Goal: Task Accomplishment & Management: Complete application form

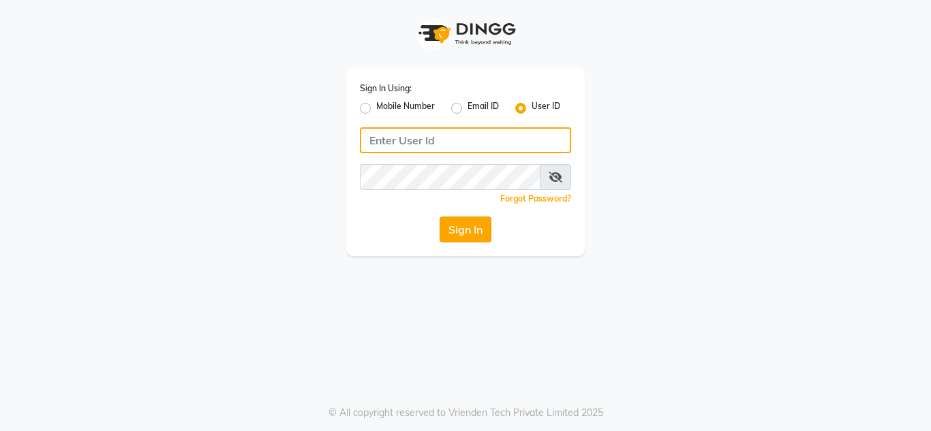
type input "umsalon"
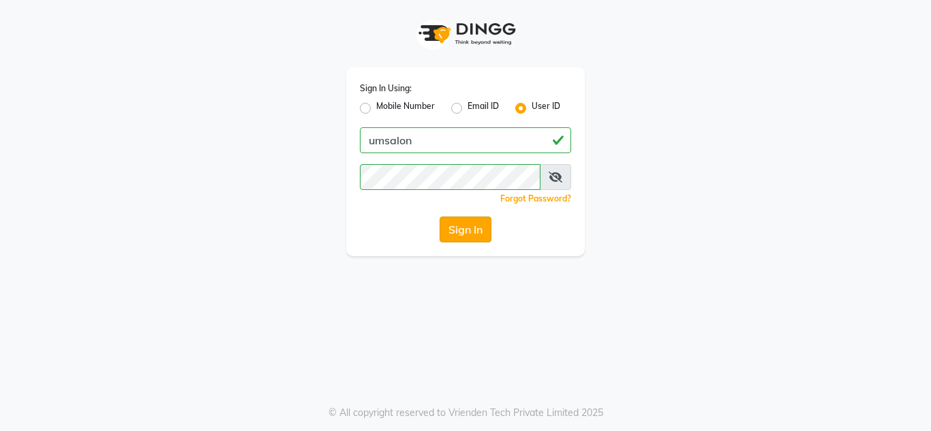
click at [474, 234] on button "Sign In" at bounding box center [466, 230] width 52 height 26
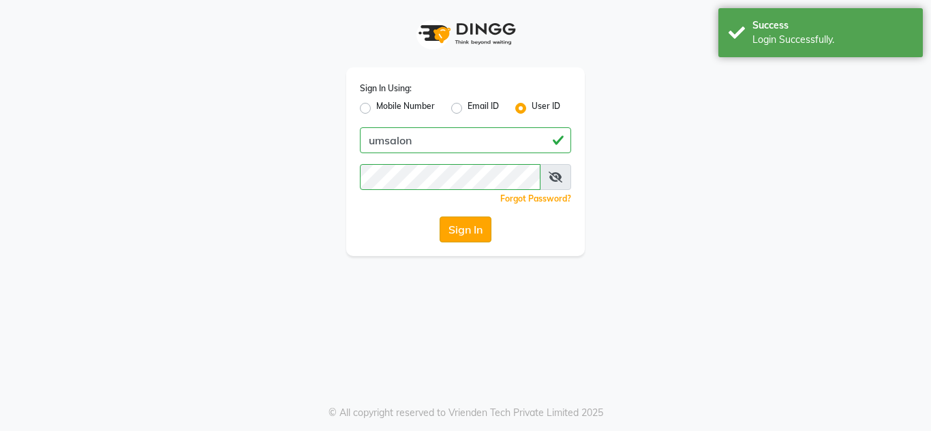
click at [474, 234] on button "Sign In" at bounding box center [466, 230] width 52 height 26
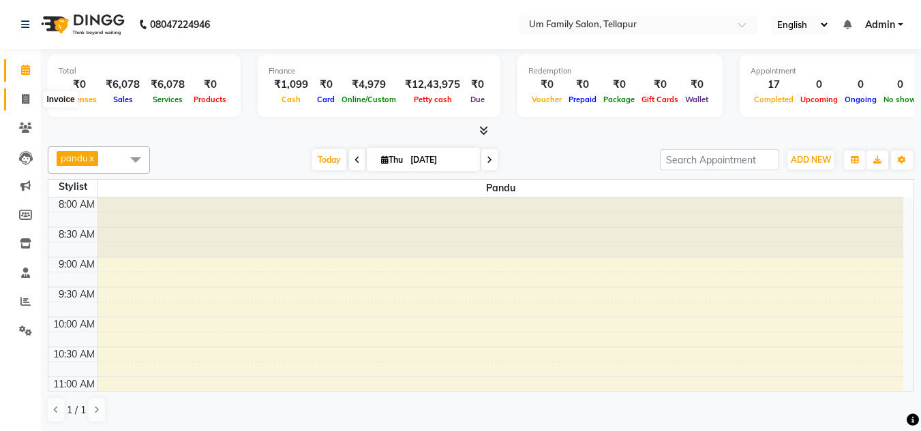
click at [27, 99] on icon at bounding box center [25, 99] width 7 height 10
select select "service"
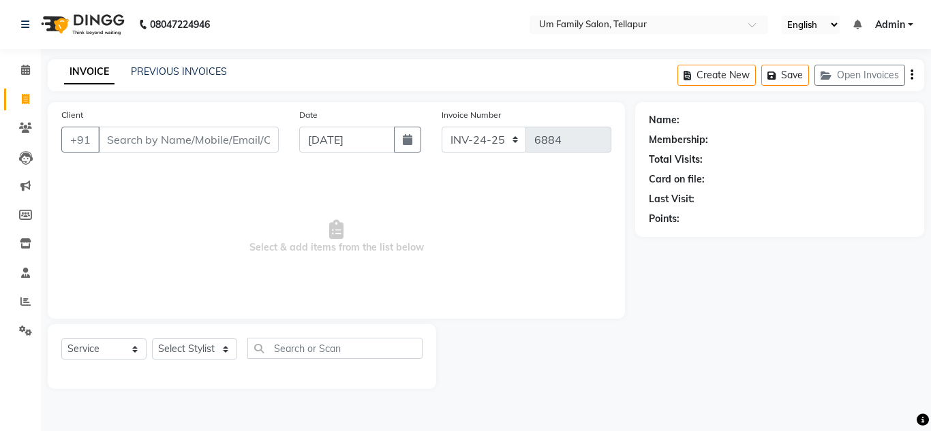
click at [121, 140] on input "Client" at bounding box center [188, 140] width 181 height 26
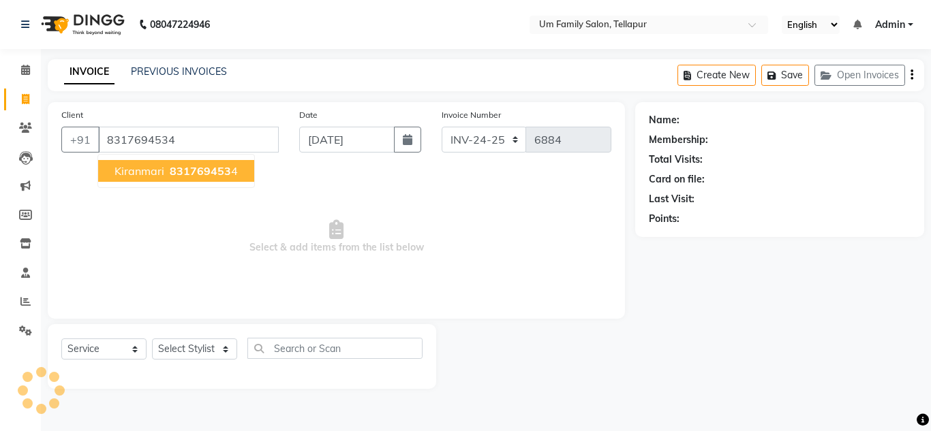
type input "8317694534"
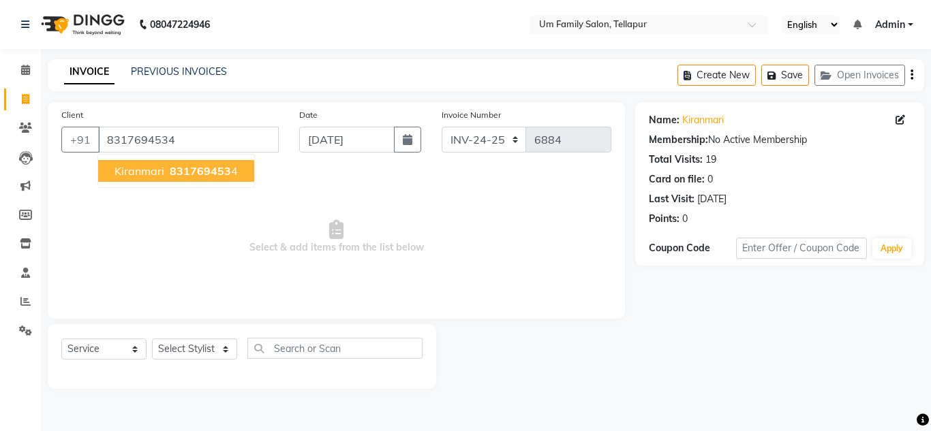
click at [147, 172] on span "Kiranmari" at bounding box center [140, 171] width 50 height 14
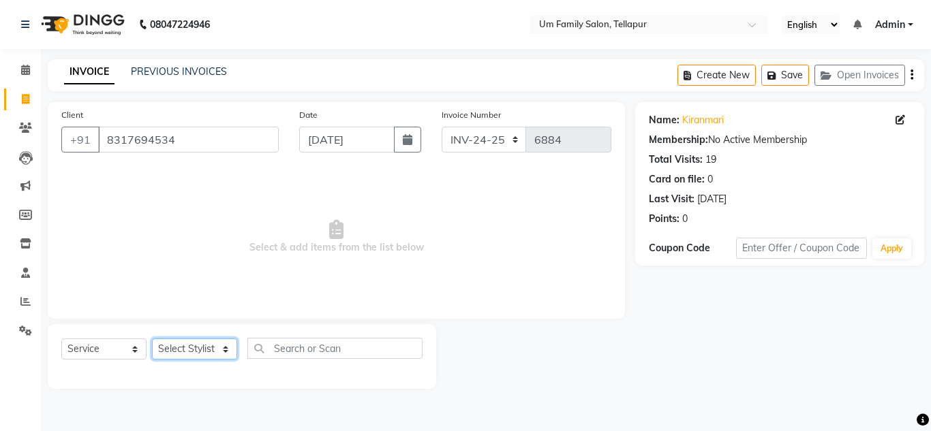
click at [184, 344] on select "Select Stylist Akash K. SAI pandu [PERSON_NAME]" at bounding box center [194, 349] width 85 height 21
select select "50956"
click at [152, 339] on select "Select Stylist Akash K. SAI pandu [PERSON_NAME]" at bounding box center [194, 349] width 85 height 21
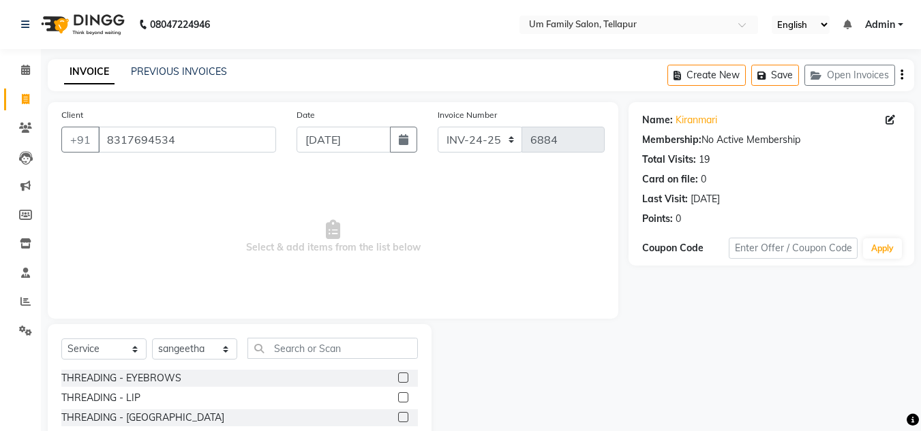
click at [398, 378] on label at bounding box center [403, 378] width 10 height 10
click at [398, 378] on input "checkbox" at bounding box center [402, 378] width 9 height 9
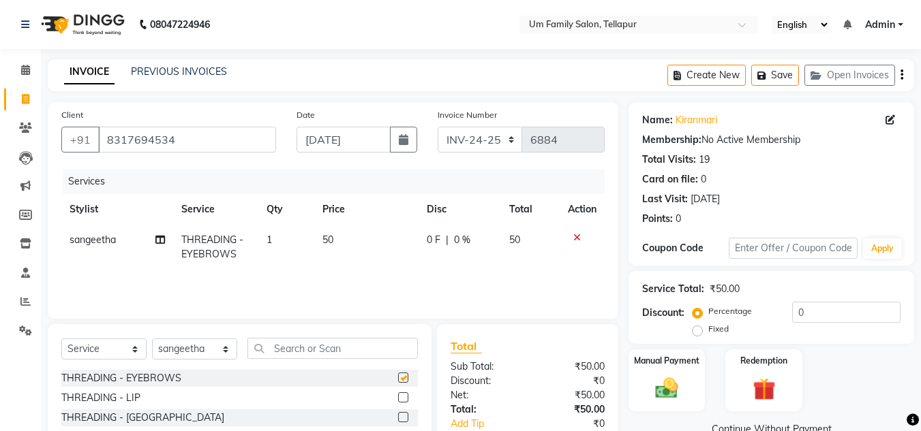
checkbox input "false"
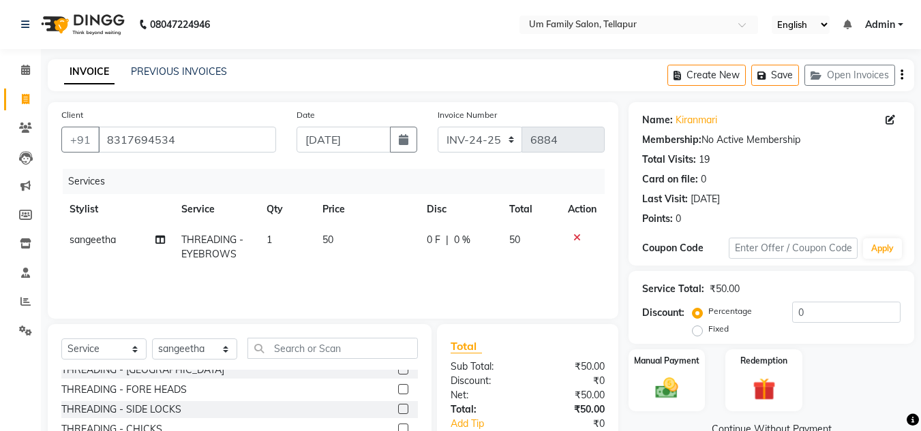
scroll to position [46, 0]
click at [398, 391] on label at bounding box center [403, 391] width 10 height 10
click at [398, 391] on input "checkbox" at bounding box center [402, 392] width 9 height 9
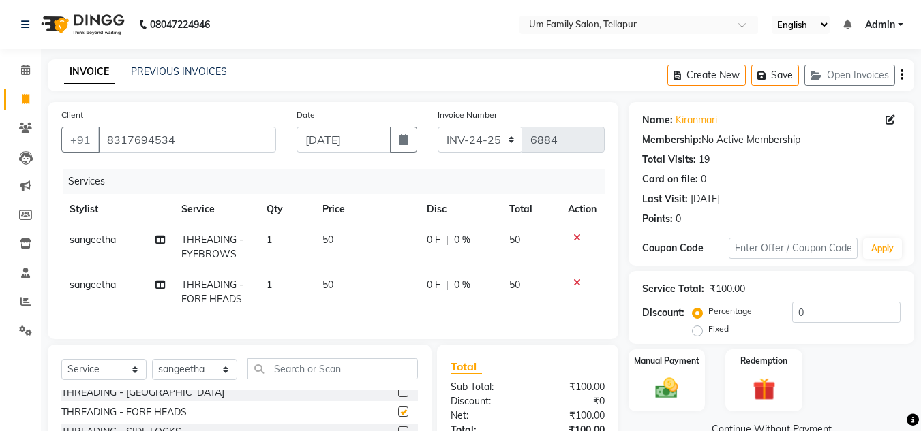
checkbox input "false"
click at [661, 388] on img at bounding box center [666, 388] width 38 height 27
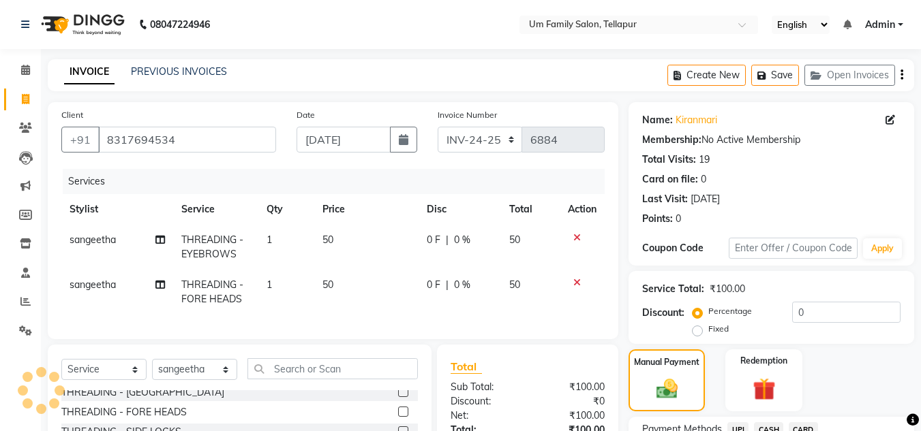
click at [735, 427] on span "UPI" at bounding box center [737, 431] width 21 height 16
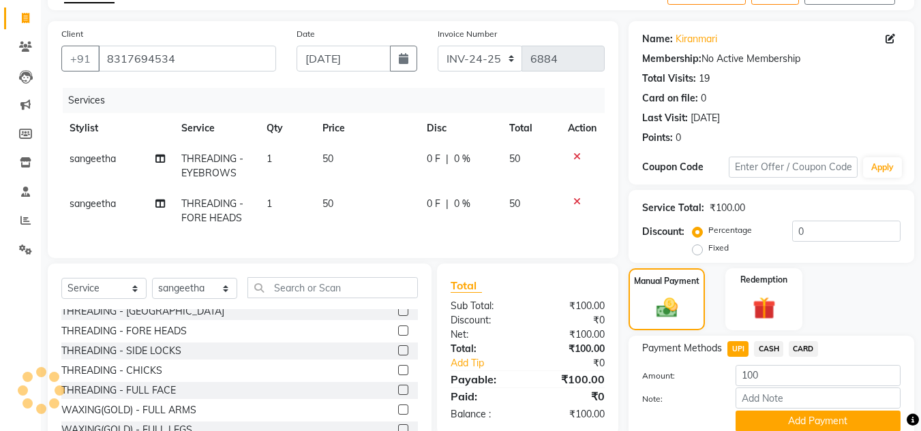
scroll to position [82, 0]
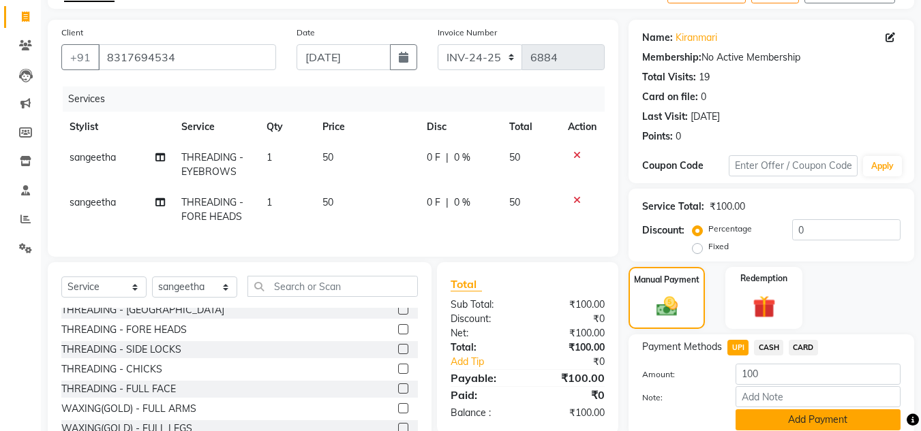
click at [806, 416] on button "Add Payment" at bounding box center [817, 420] width 165 height 21
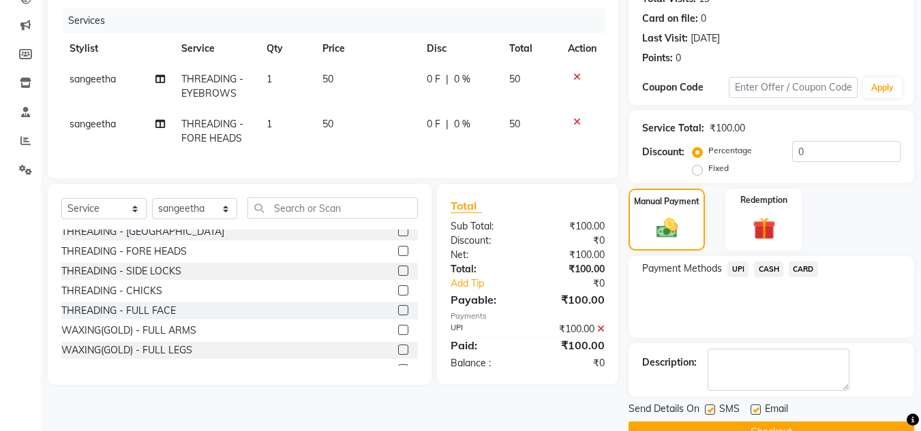
scroll to position [193, 0]
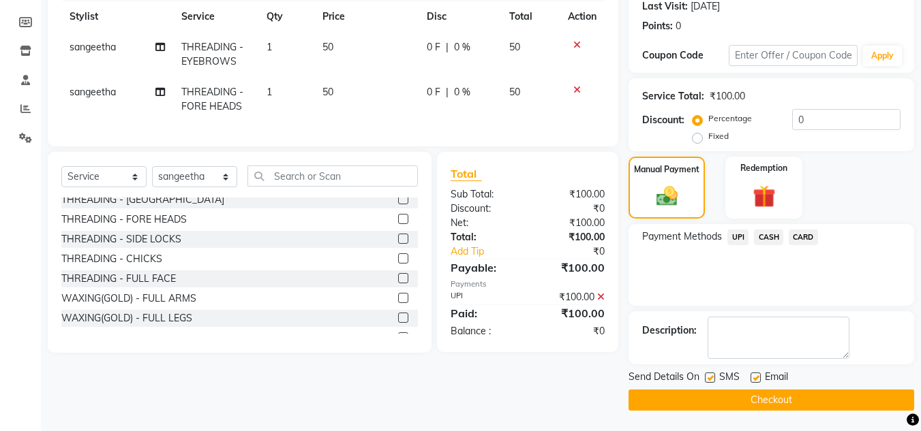
click at [775, 395] on button "Checkout" at bounding box center [771, 400] width 286 height 21
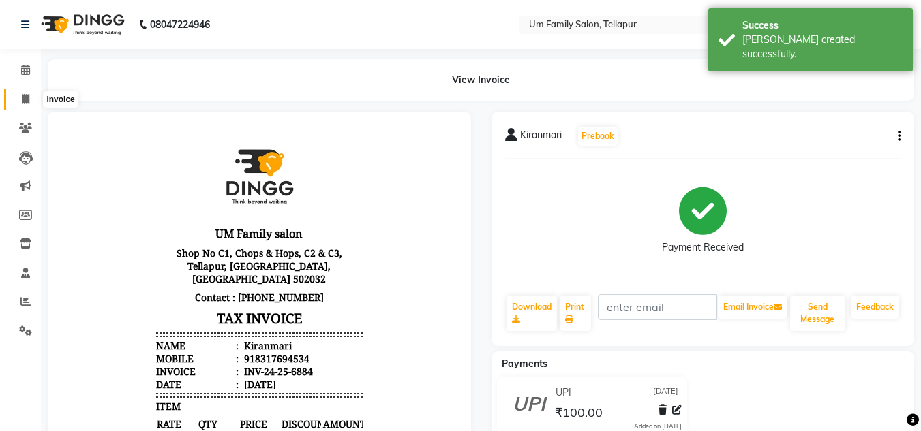
click at [23, 99] on icon at bounding box center [25, 99] width 7 height 10
select select "service"
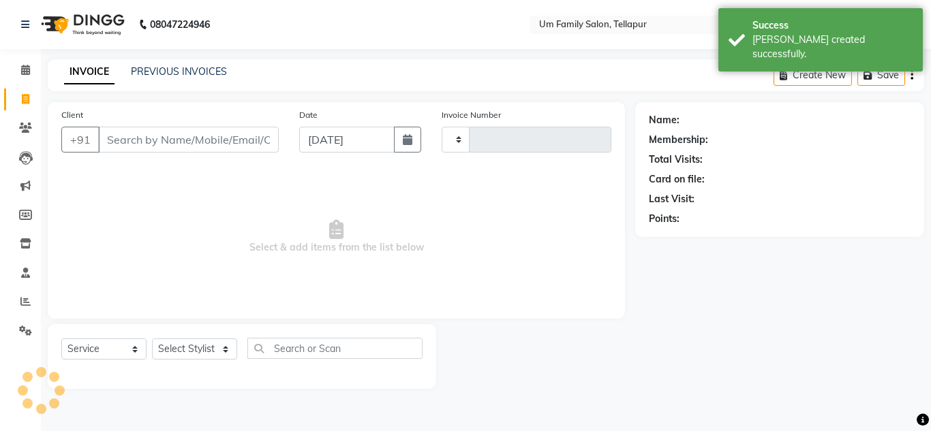
type input "6885"
select select "5102"
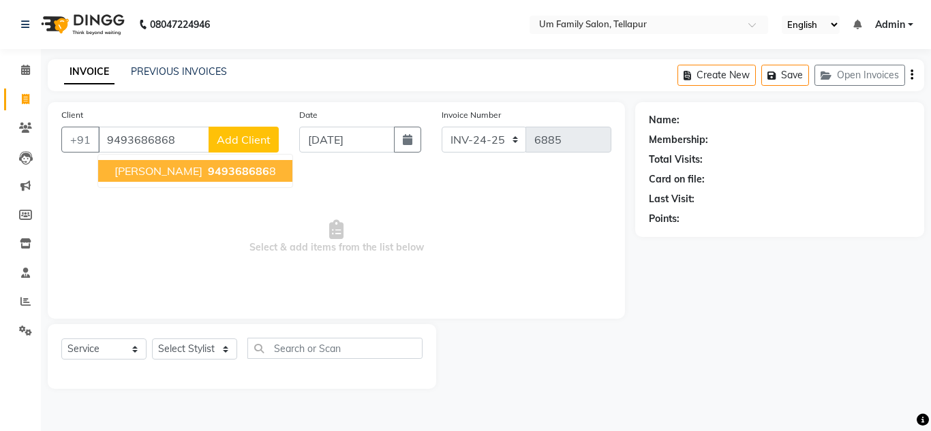
type input "9493686868"
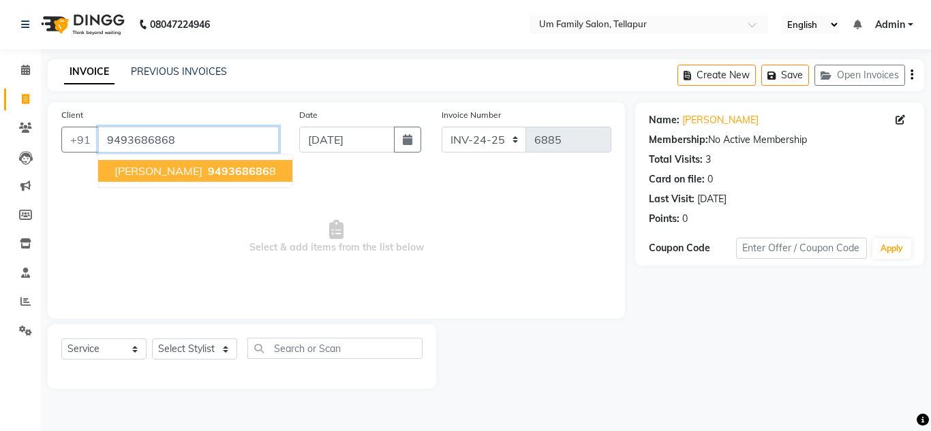
drag, startPoint x: 110, startPoint y: 143, endPoint x: 193, endPoint y: 112, distance: 88.0
click at [193, 112] on div "Client [PHONE_NUMBER] [PERSON_NAME] 949368686 8" at bounding box center [170, 136] width 238 height 56
click at [208, 174] on span "949368686" at bounding box center [238, 171] width 61 height 14
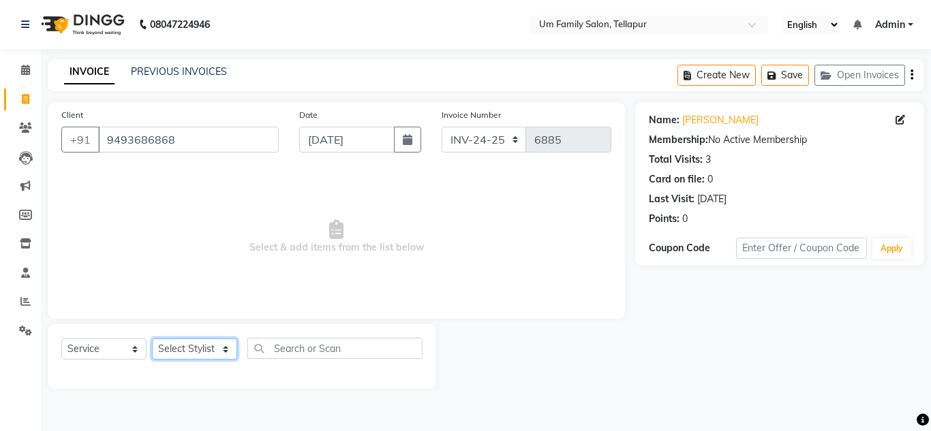
click at [201, 349] on select "Select Stylist Akash K. SAI pandu [PERSON_NAME]" at bounding box center [194, 349] width 85 height 21
select select "50956"
click at [152, 339] on select "Select Stylist Akash K. SAI pandu [PERSON_NAME]" at bounding box center [194, 349] width 85 height 21
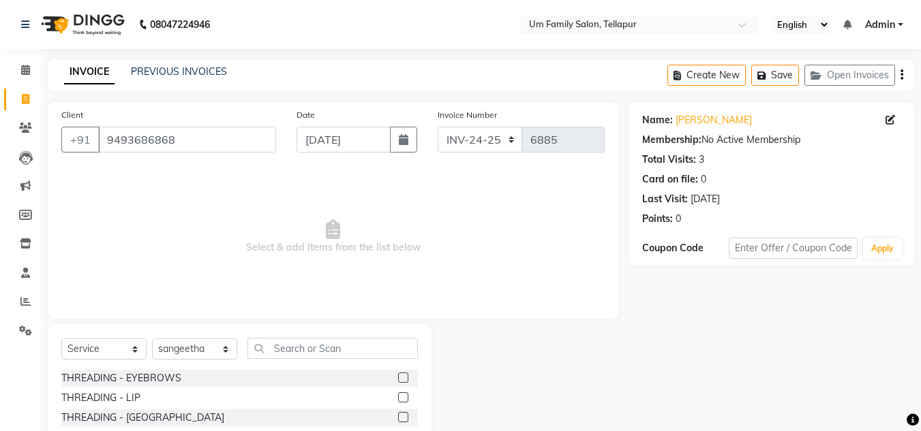
click at [398, 376] on label at bounding box center [403, 378] width 10 height 10
click at [398, 376] on input "checkbox" at bounding box center [402, 378] width 9 height 9
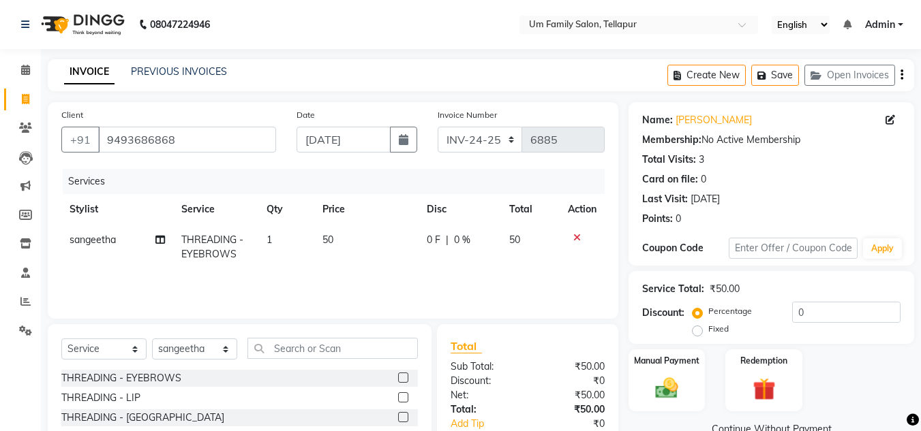
click at [398, 376] on label at bounding box center [403, 378] width 10 height 10
click at [398, 376] on input "checkbox" at bounding box center [402, 378] width 9 height 9
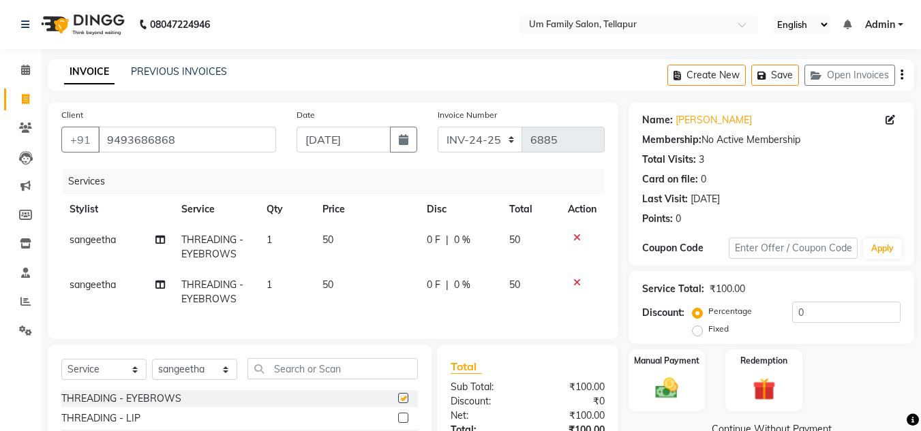
checkbox input "false"
click at [664, 386] on img at bounding box center [666, 388] width 38 height 27
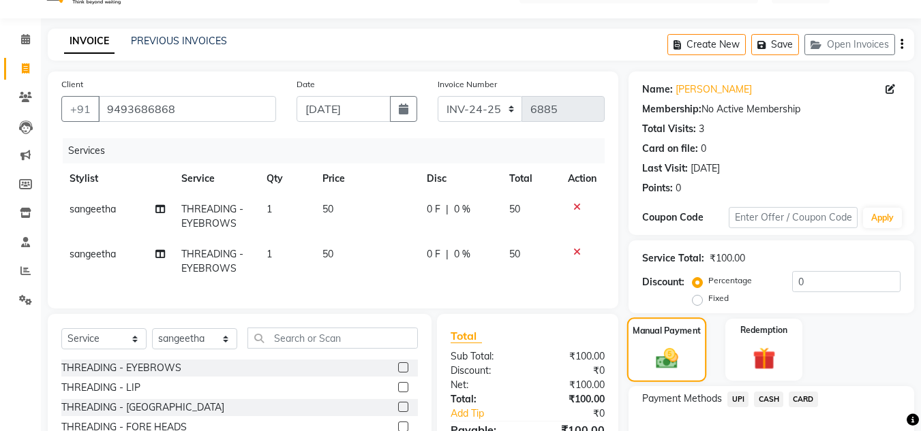
scroll to position [32, 0]
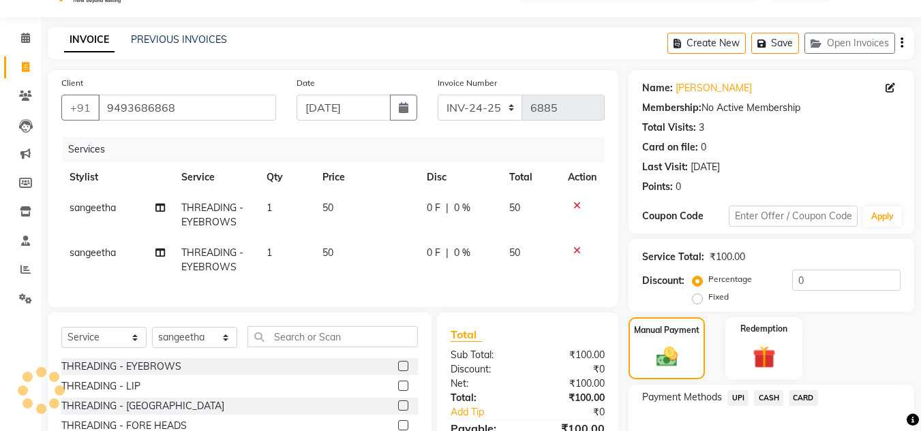
click at [737, 395] on span "UPI" at bounding box center [737, 399] width 21 height 16
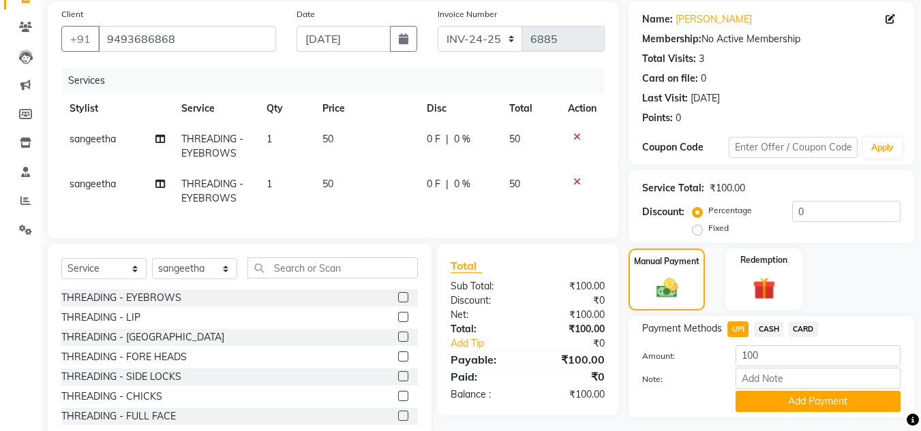
scroll to position [102, 0]
click at [784, 401] on button "Add Payment" at bounding box center [817, 401] width 165 height 21
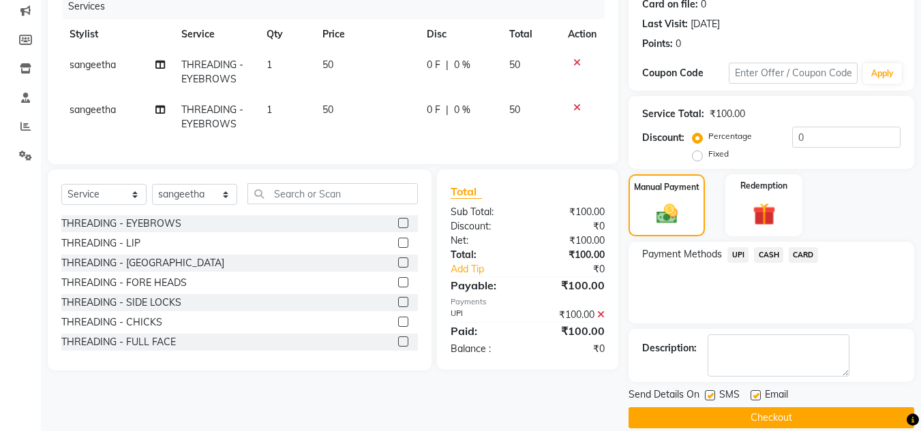
scroll to position [176, 0]
click at [785, 413] on button "Checkout" at bounding box center [771, 417] width 286 height 21
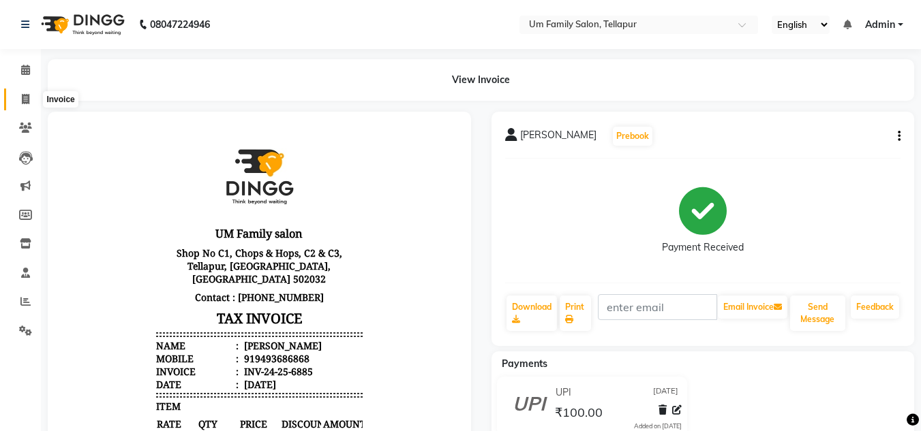
click at [26, 105] on span at bounding box center [26, 100] width 24 height 16
select select "service"
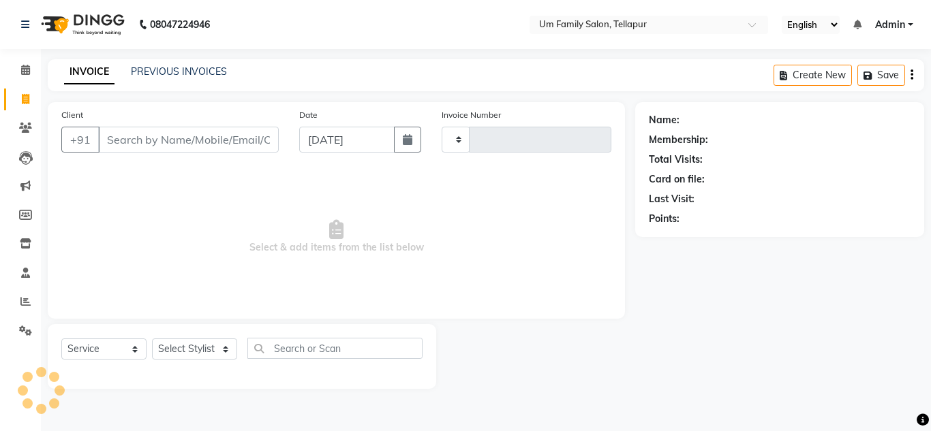
type input "6886"
select select "5102"
